Goal: Find specific page/section: Find specific page/section

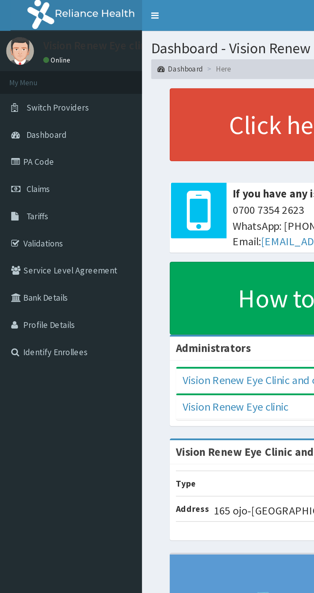
click at [26, 86] on link "PA Code" at bounding box center [37, 84] width 74 height 14
